Goal: Information Seeking & Learning: Learn about a topic

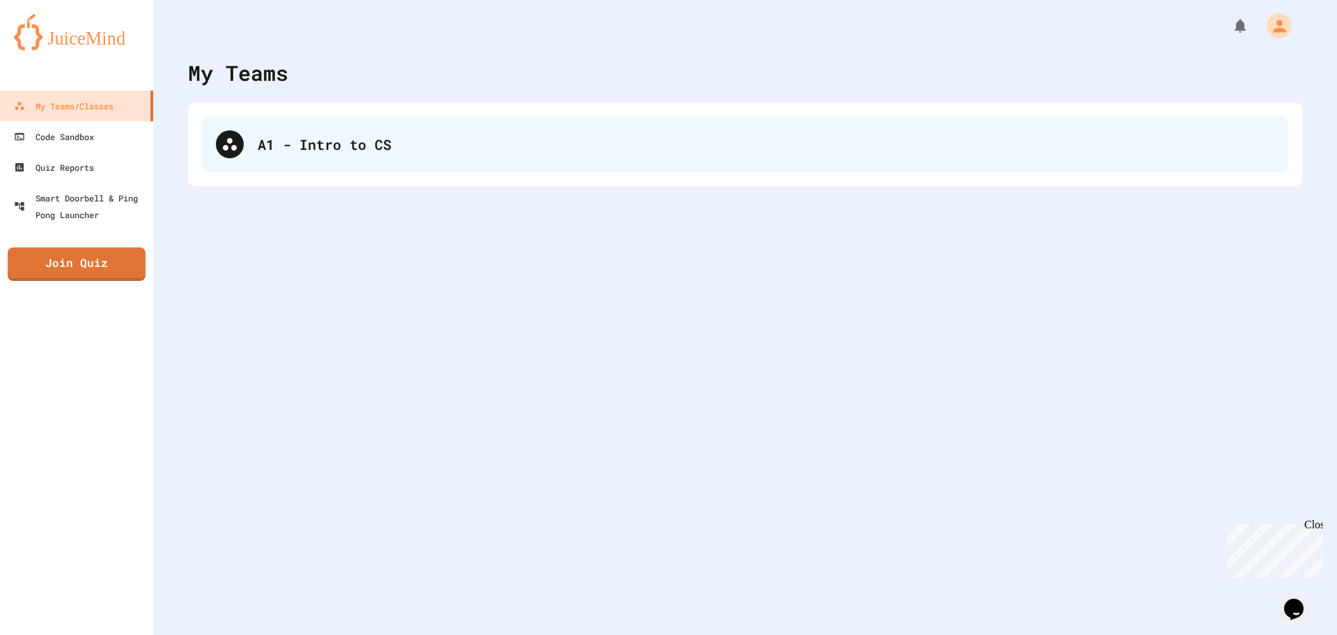
click at [412, 143] on div "A1 - Intro to CS" at bounding box center [766, 144] width 1017 height 21
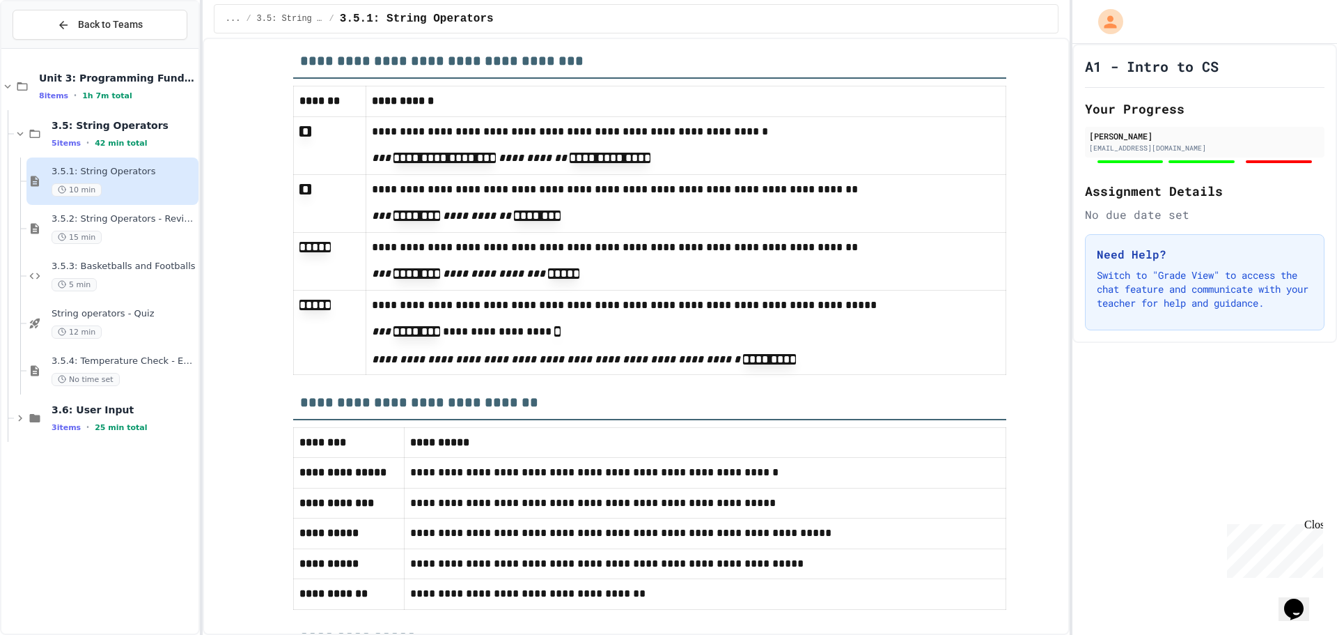
scroll to position [6130, 0]
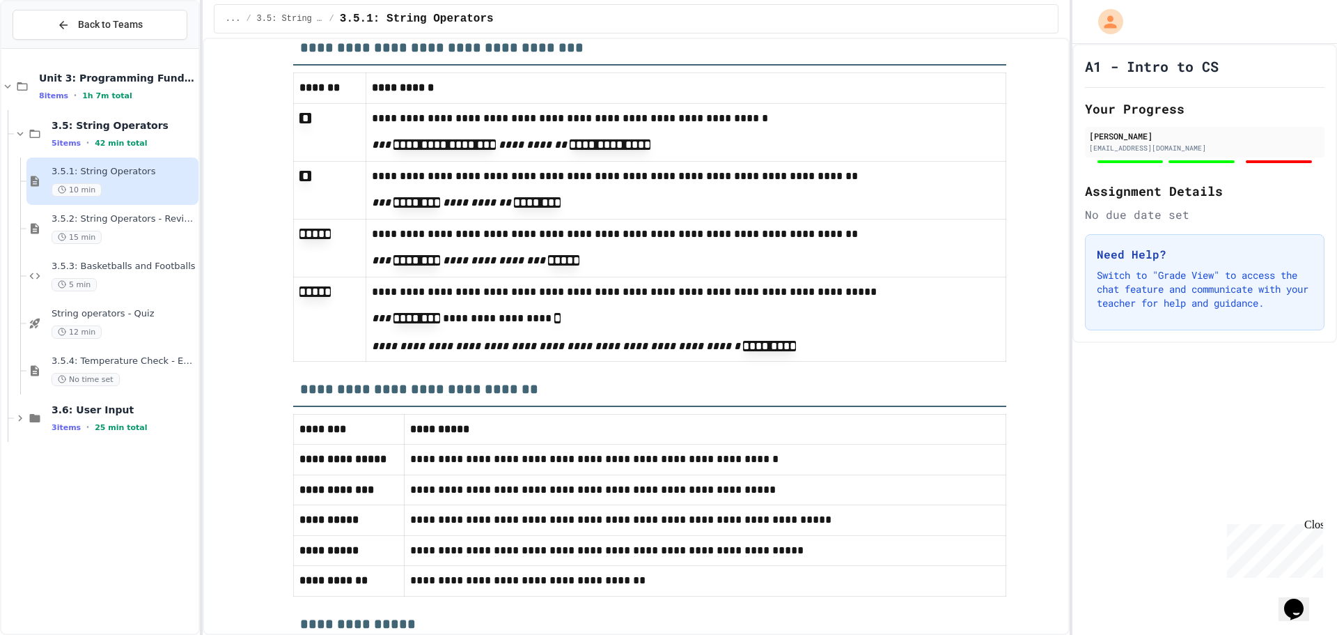
click at [982, 399] on h3 "**********" at bounding box center [649, 384] width 713 height 45
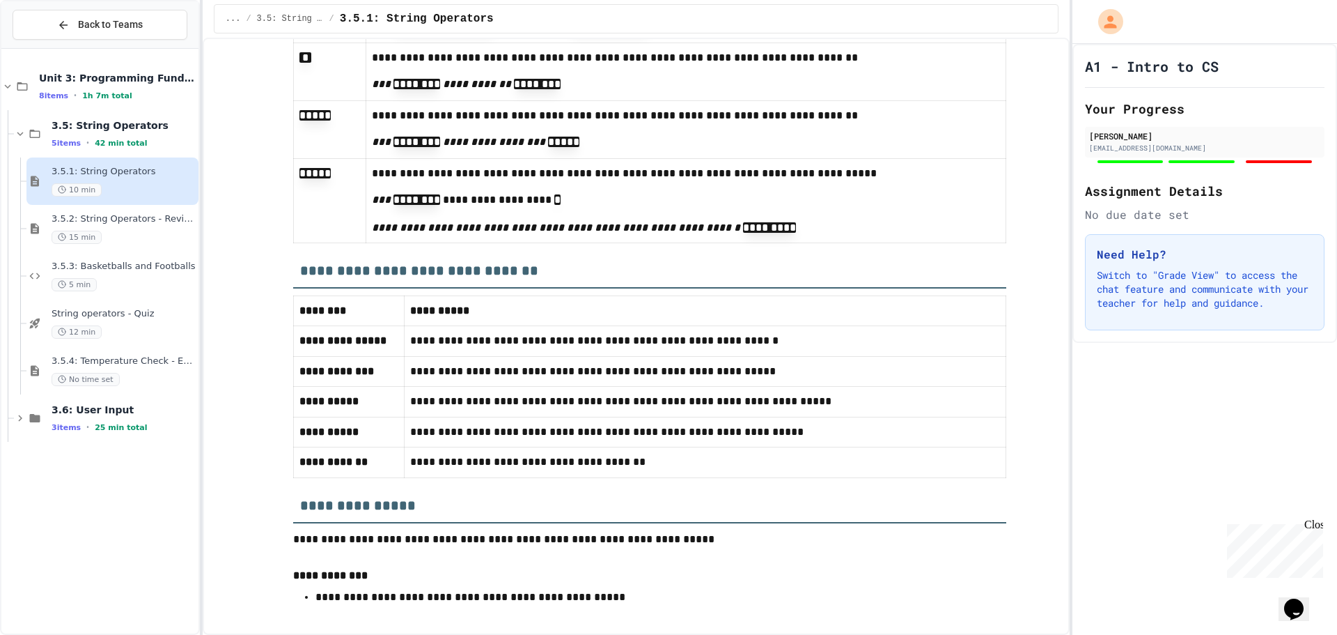
scroll to position [6282, 0]
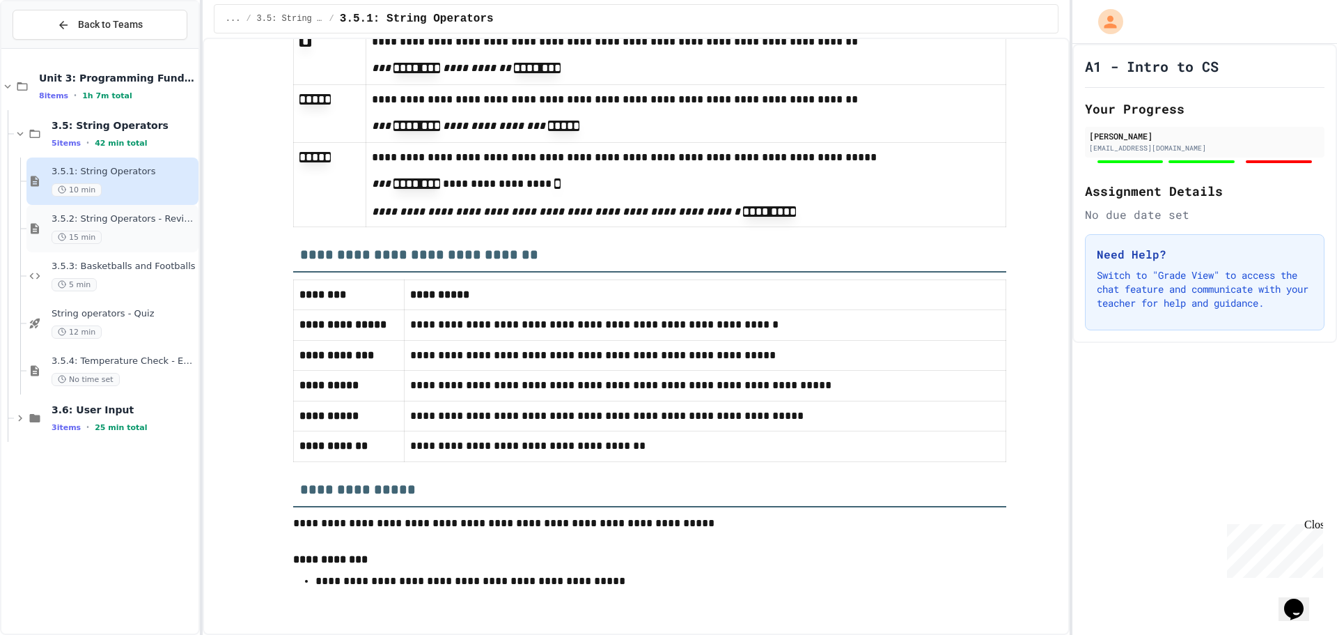
click at [145, 240] on div "15 min" at bounding box center [124, 237] width 144 height 13
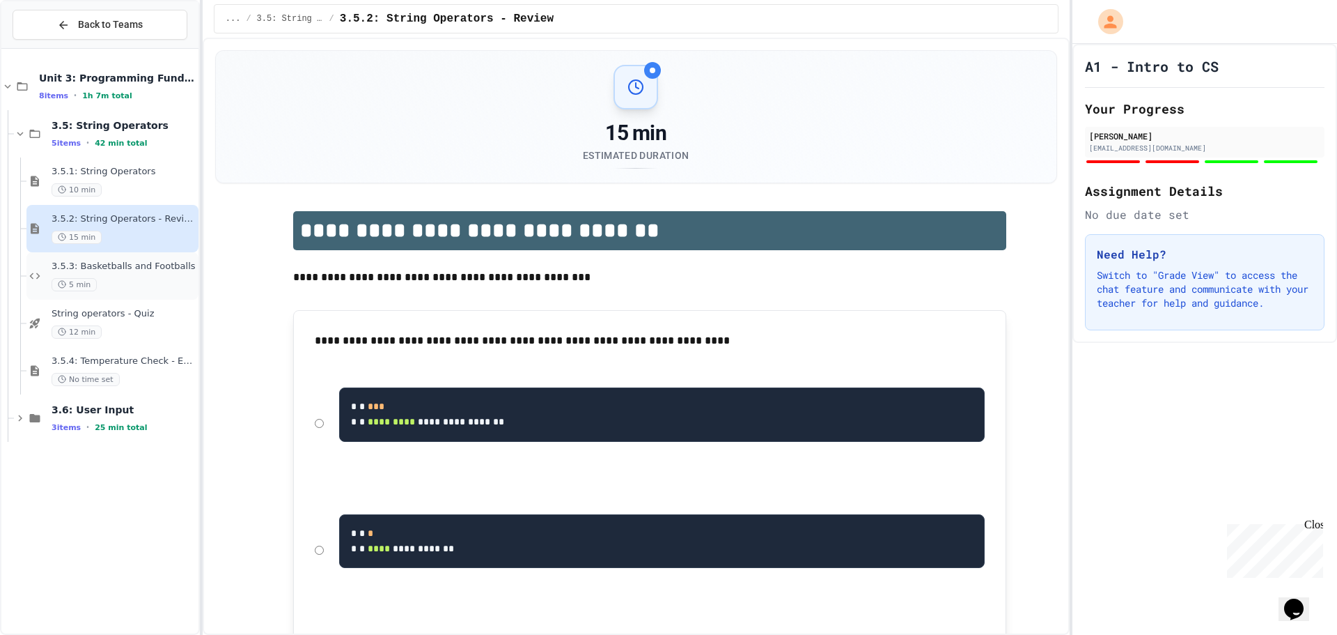
click at [102, 274] on div "3.5.3: Basketballs and Footballs 5 min" at bounding box center [124, 276] width 144 height 31
